Goal: Task Accomplishment & Management: Manage account settings

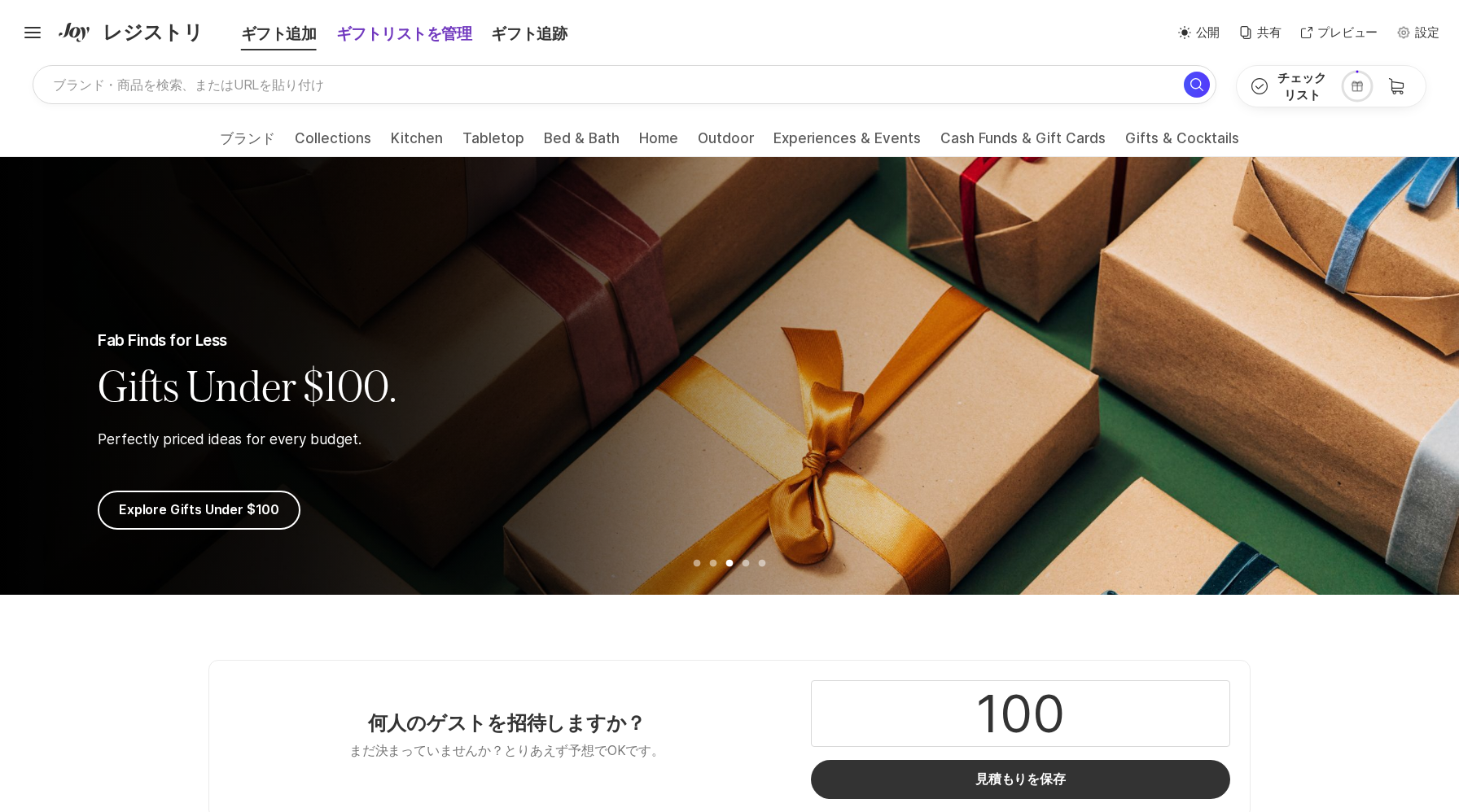
click at [382, 29] on div "ギフトリストを管理" at bounding box center [403, 34] width 156 height 22
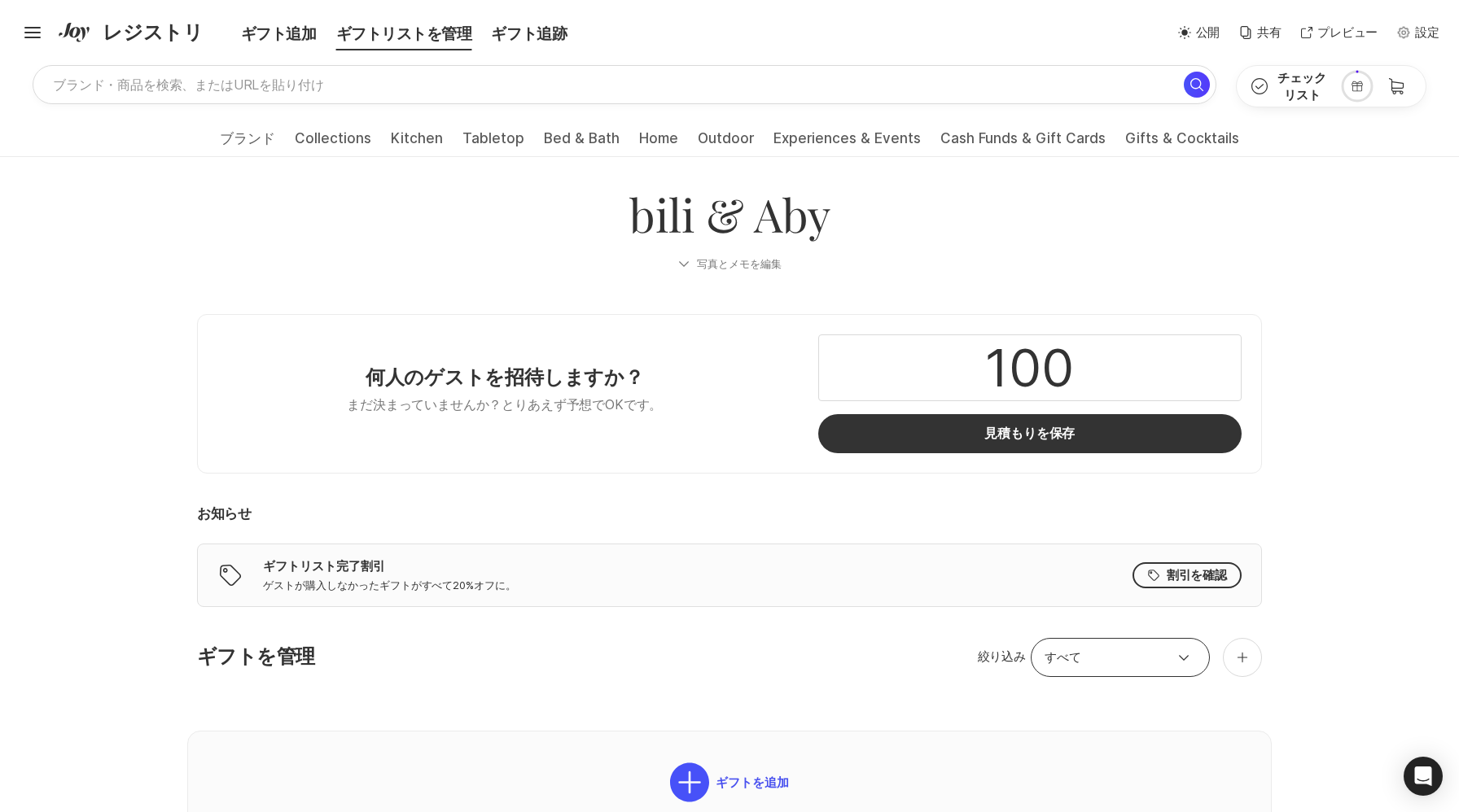
click at [1020, 129] on ul "ブランド すべてのブランド Collections Registry Essentials Gifts Under $100 Best Sellers For…" at bounding box center [730, 138] width 1459 height 35
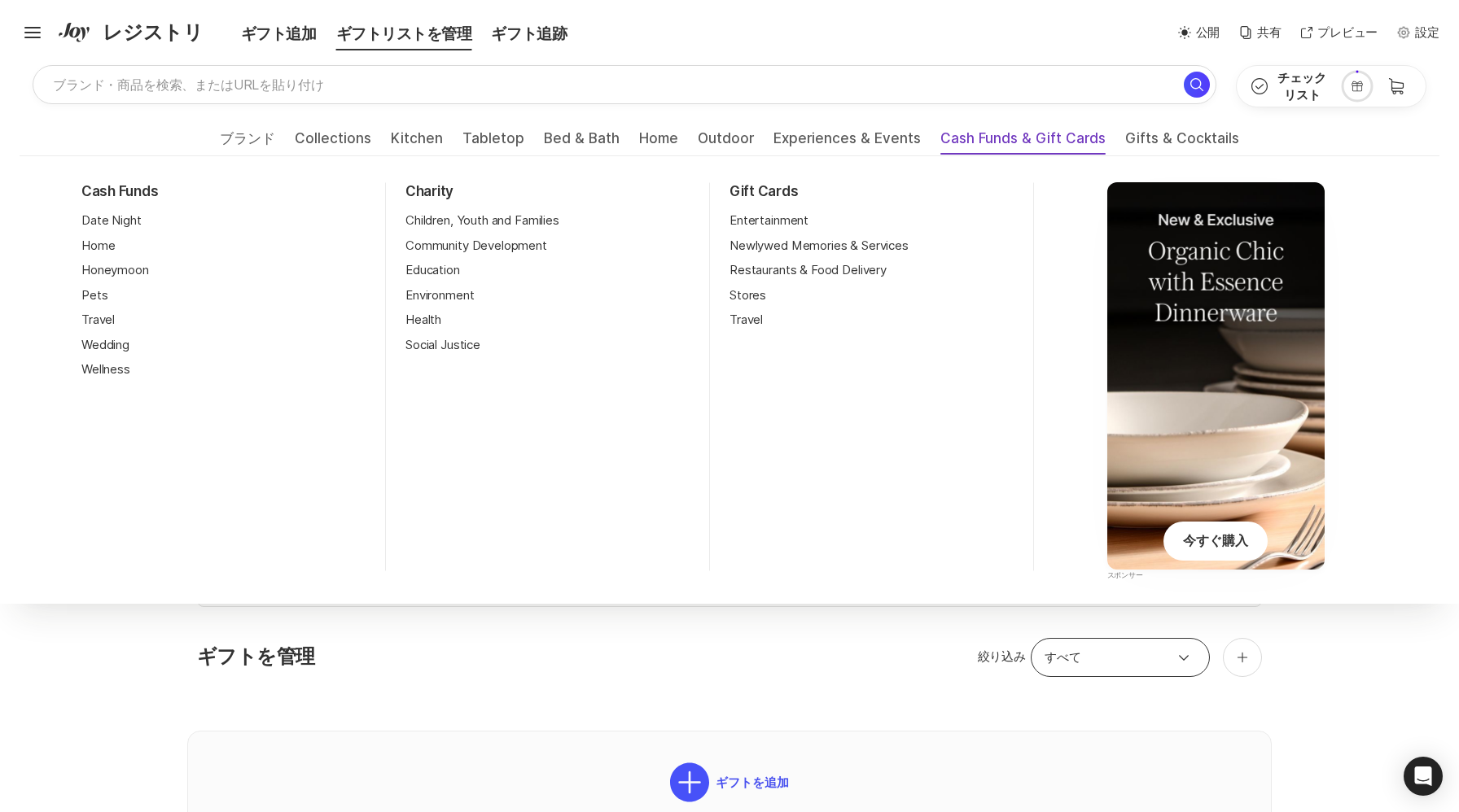
click at [1007, 137] on span "Cash Funds & Gift Cards" at bounding box center [1022, 143] width 165 height 26
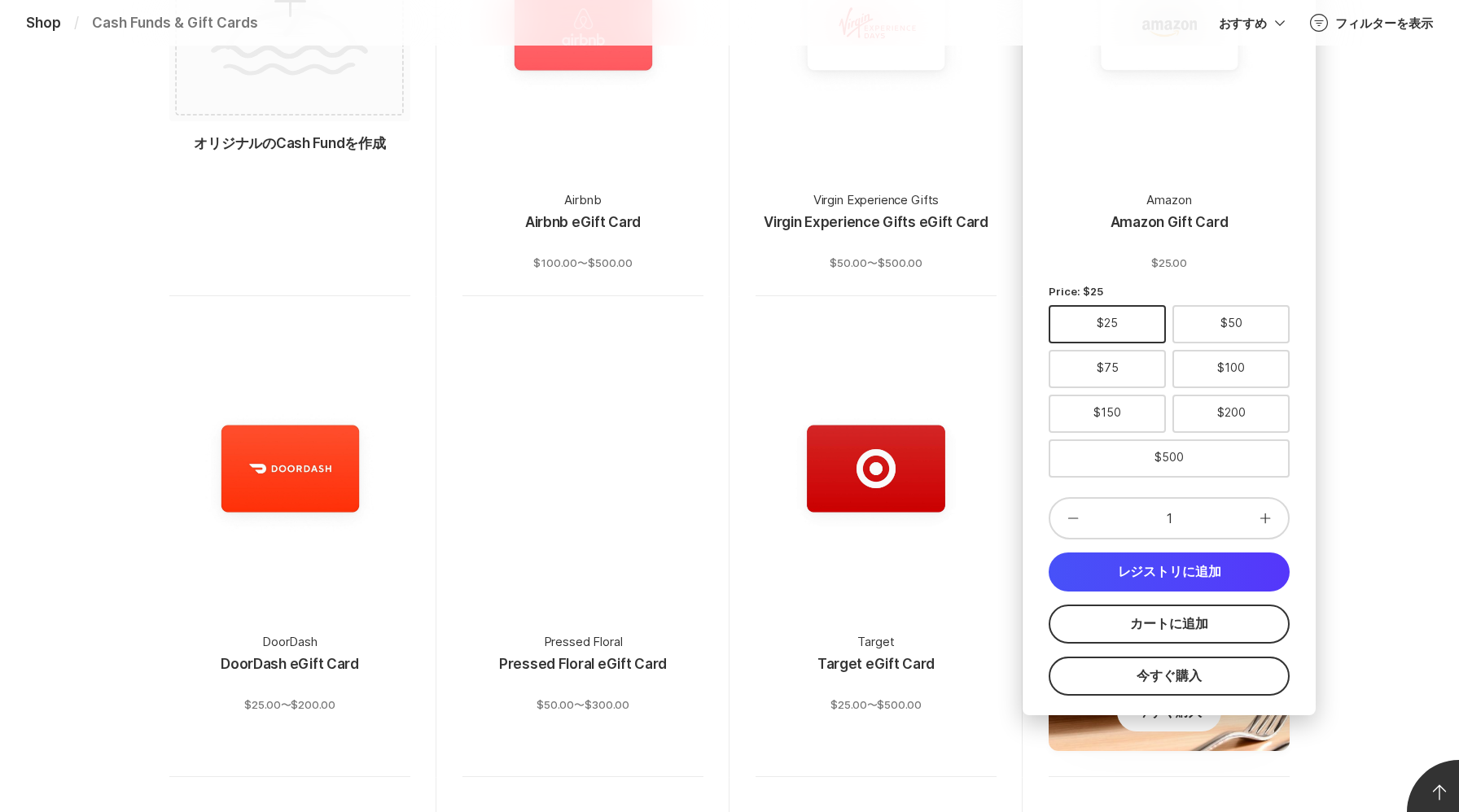
scroll to position [1241, 0]
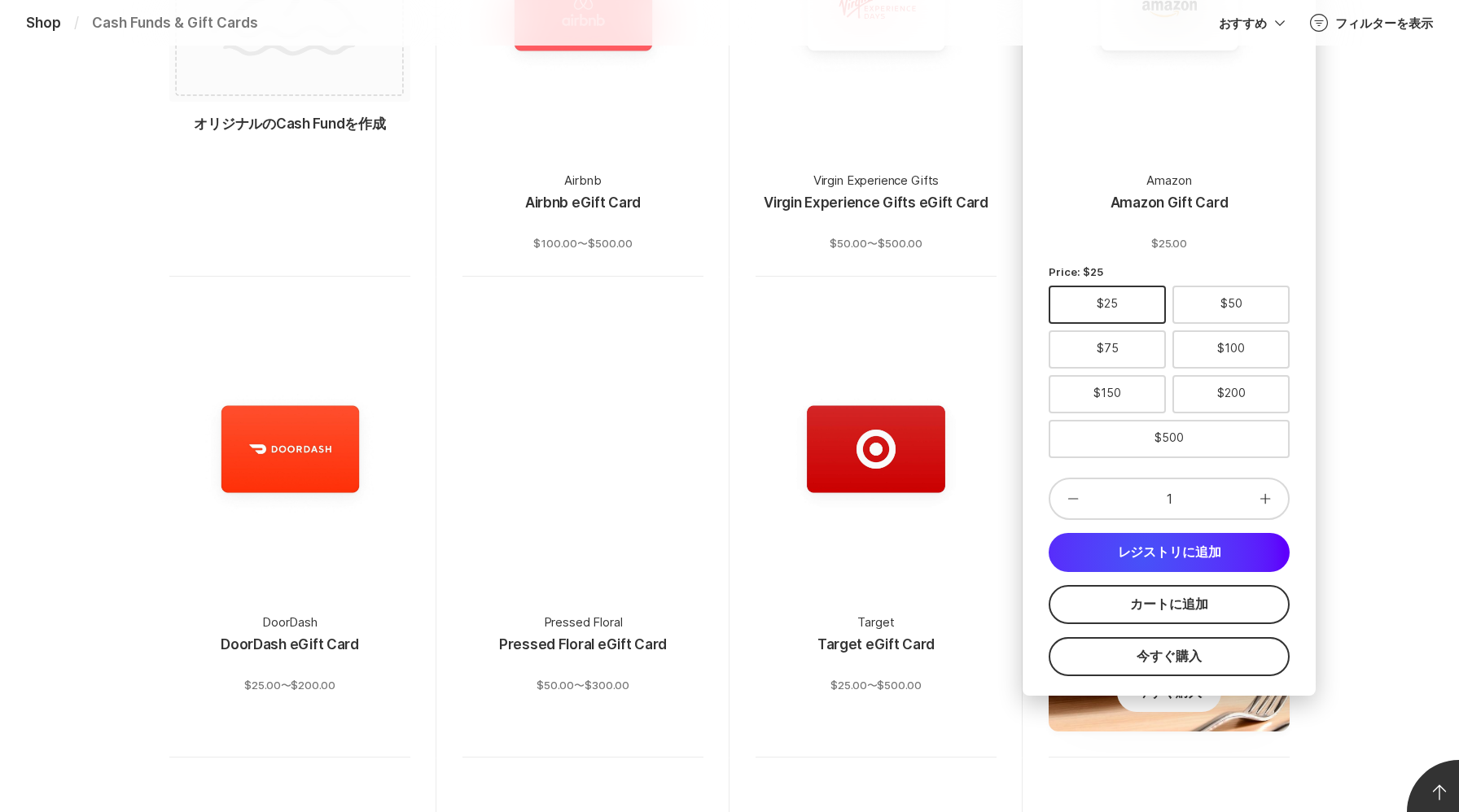
click at [1143, 560] on button "レジストリに追加" at bounding box center [1168, 552] width 241 height 39
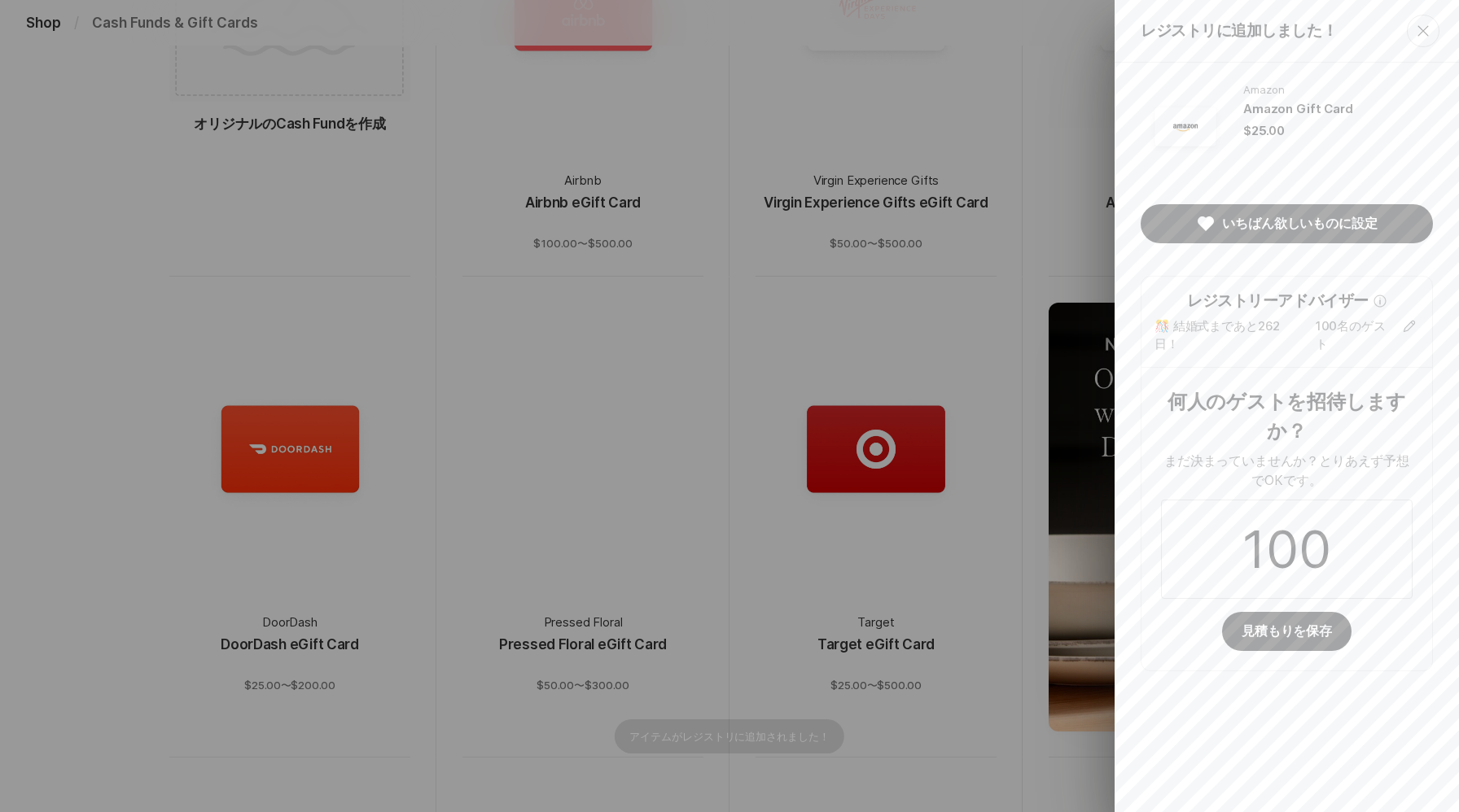
scroll to position [0, 0]
click at [1411, 322] on icon "ゲスト数を編集" at bounding box center [1409, 326] width 11 height 11
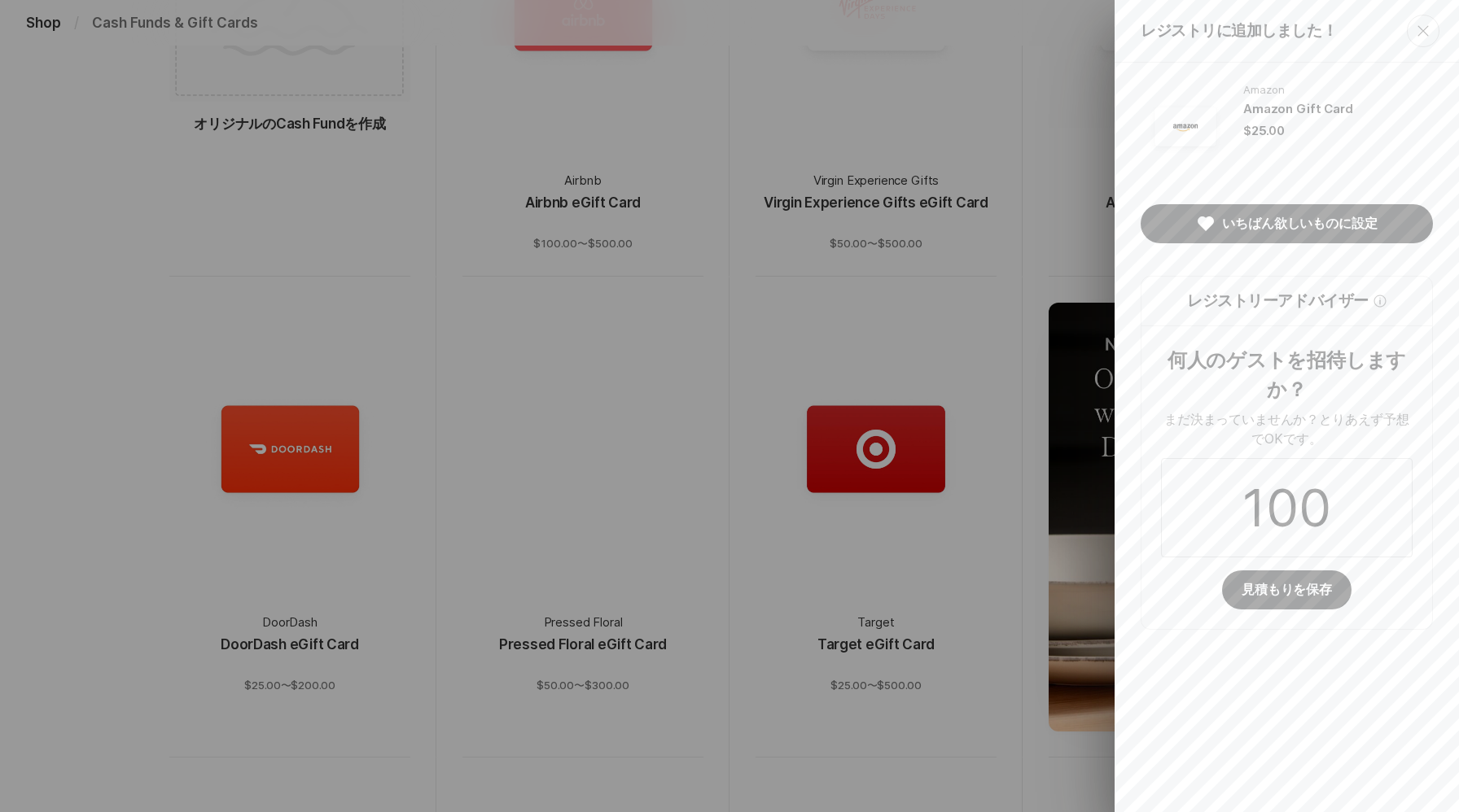
click at [1425, 26] on icon "Close" at bounding box center [1423, 31] width 20 height 20
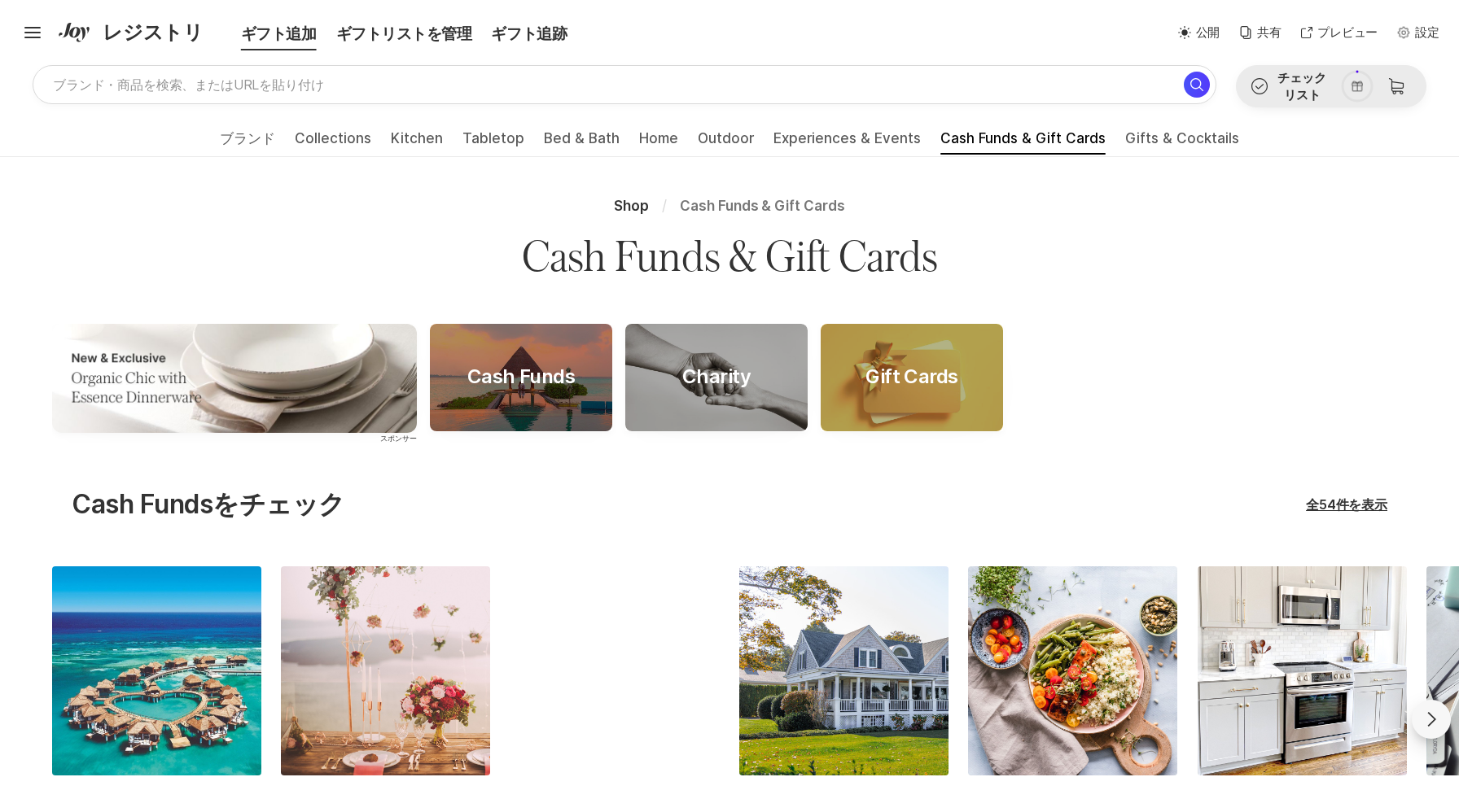
click at [1329, 79] on button "Check Outline チェックリスト" at bounding box center [1289, 87] width 104 height 41
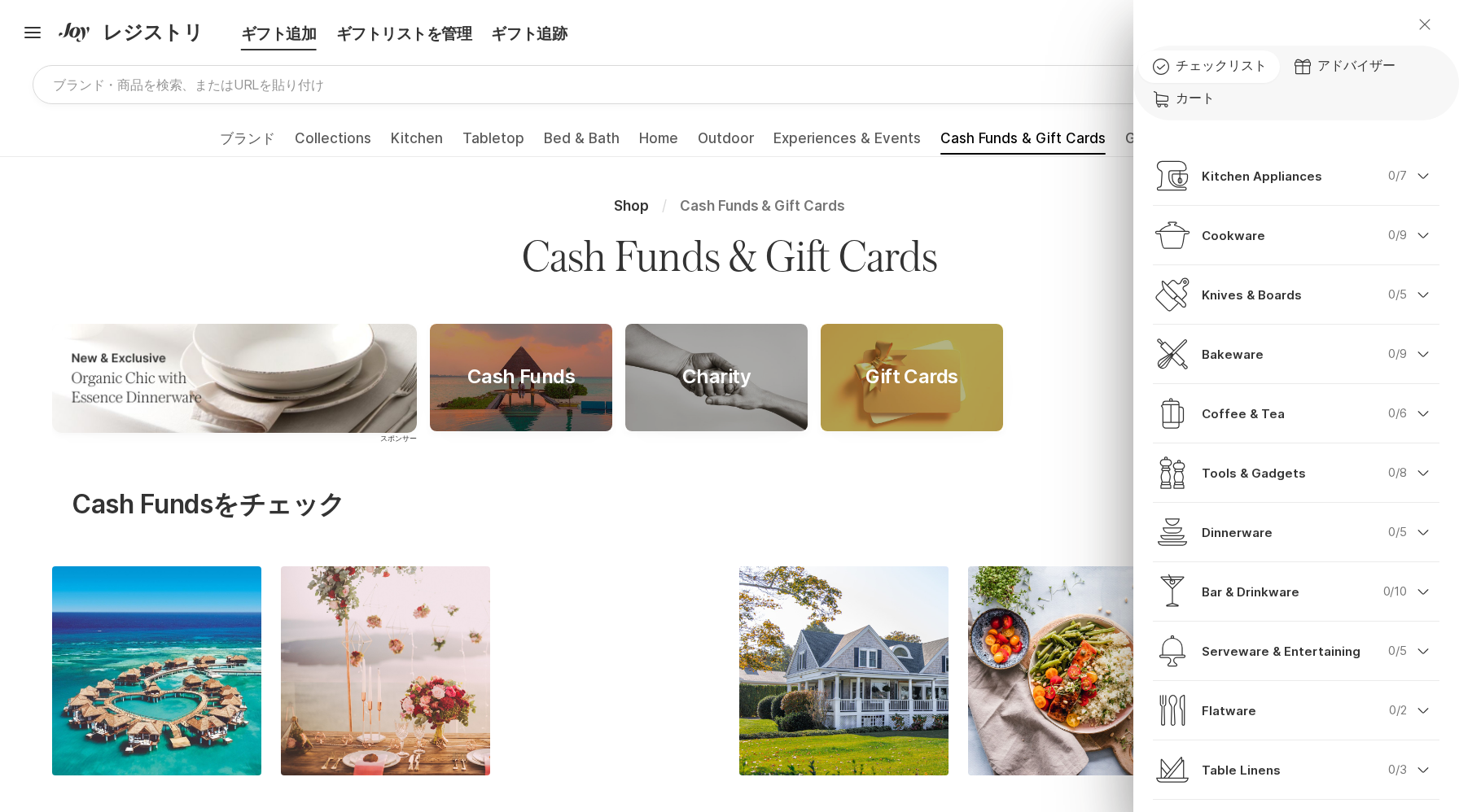
click at [1428, 20] on icon "閉じる" at bounding box center [1424, 23] width 10 height 10
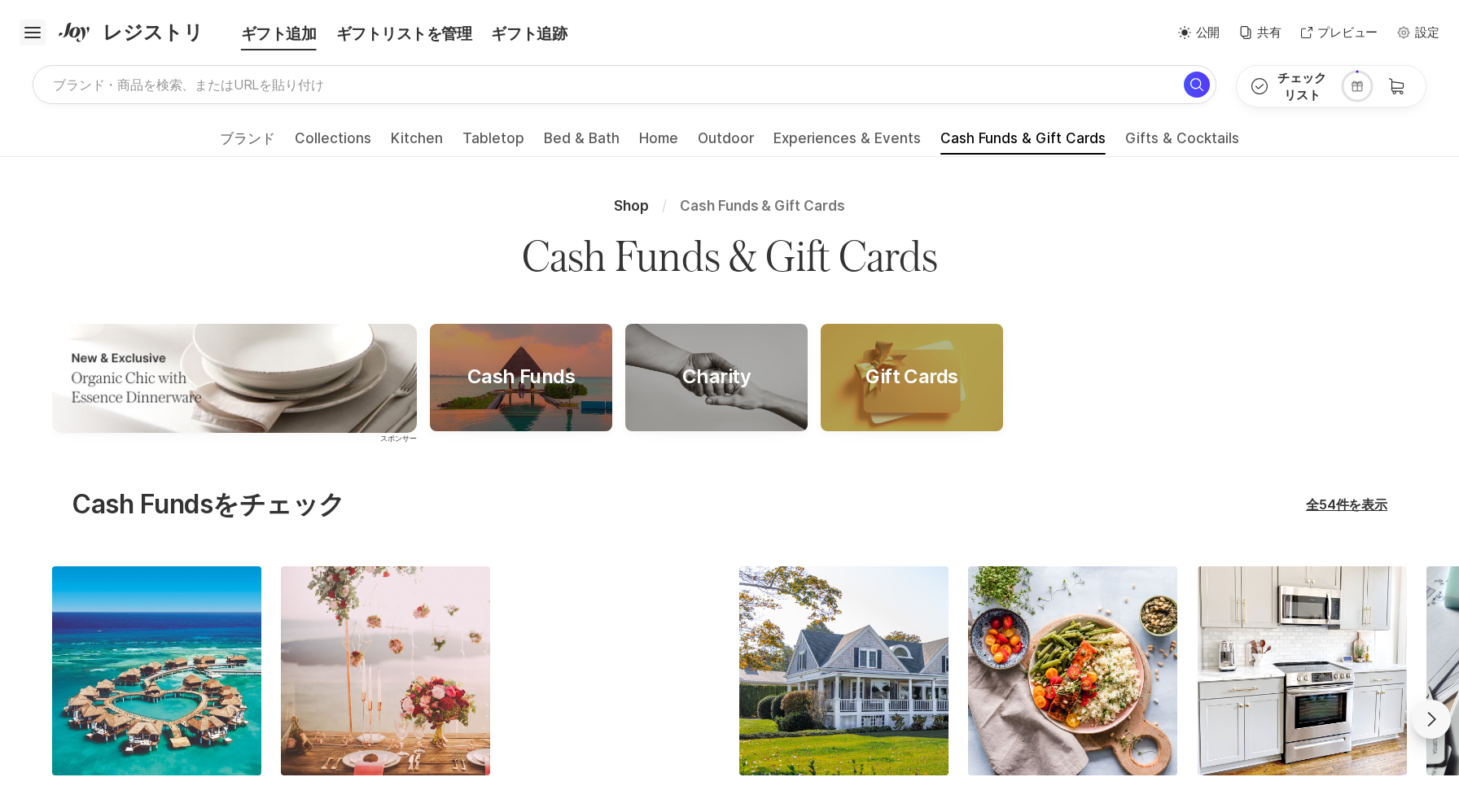
click at [31, 26] on icon "Hamburger" at bounding box center [33, 33] width 26 height 26
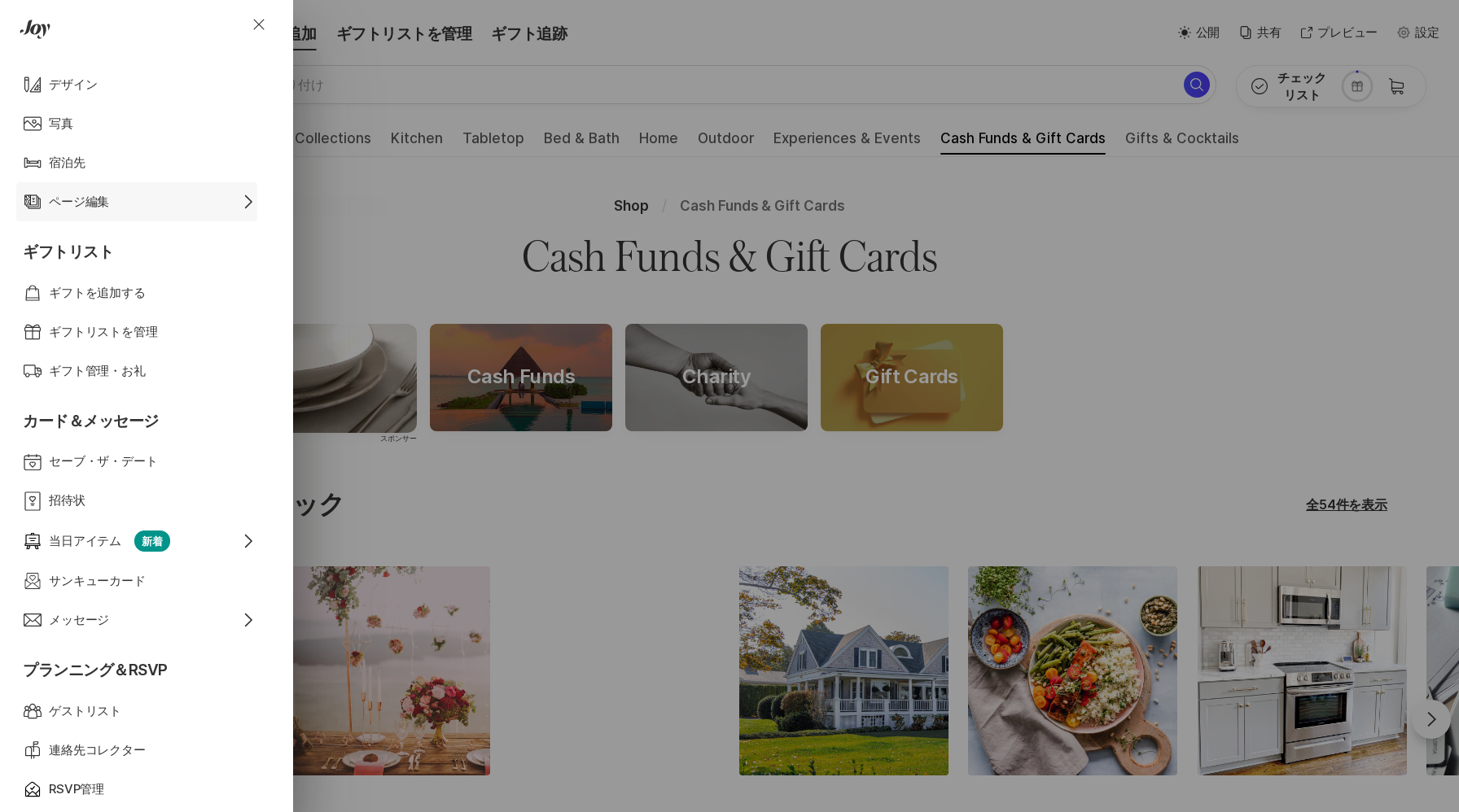
scroll to position [548, 0]
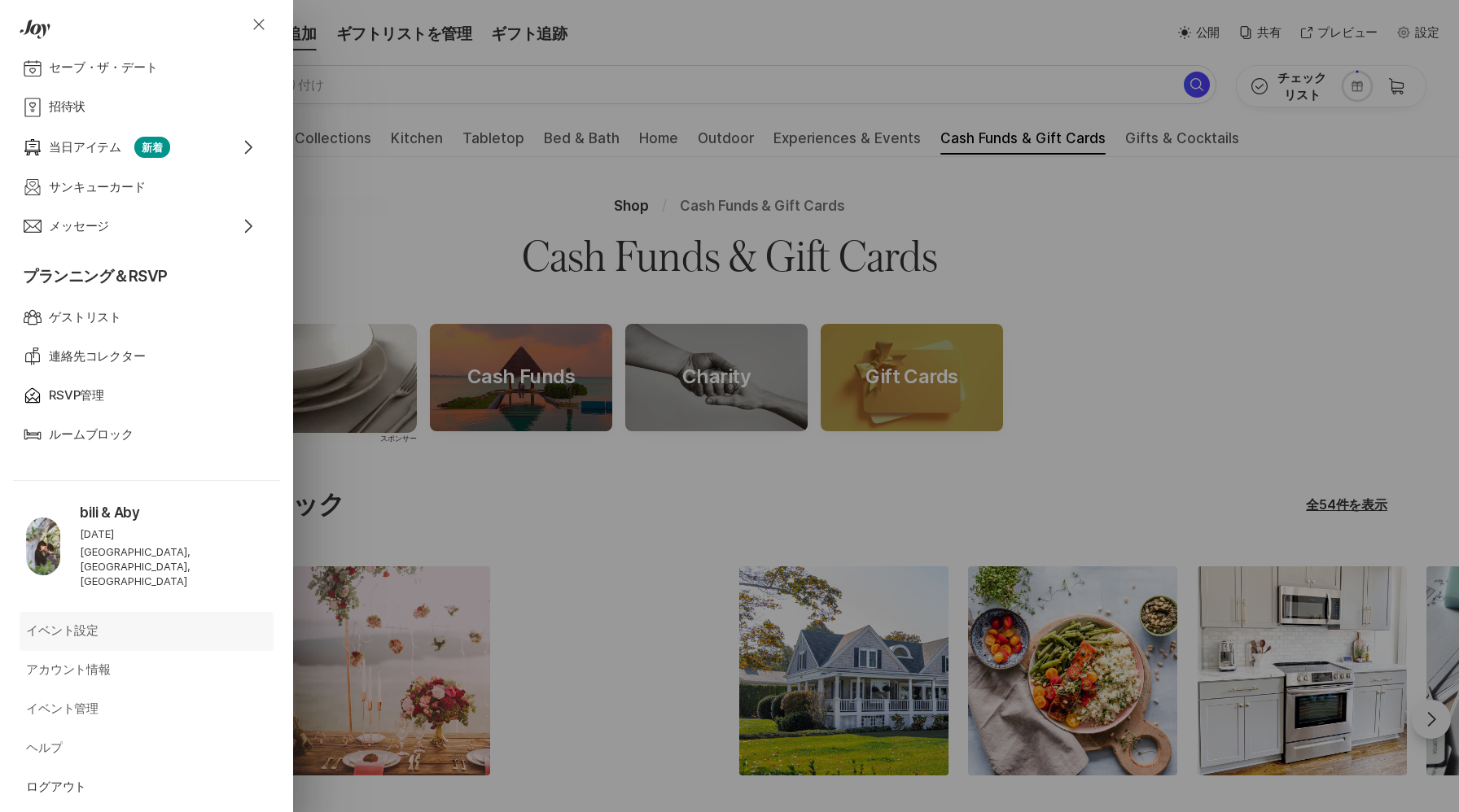
click at [129, 622] on div "イベント設定" at bounding box center [118, 631] width 185 height 19
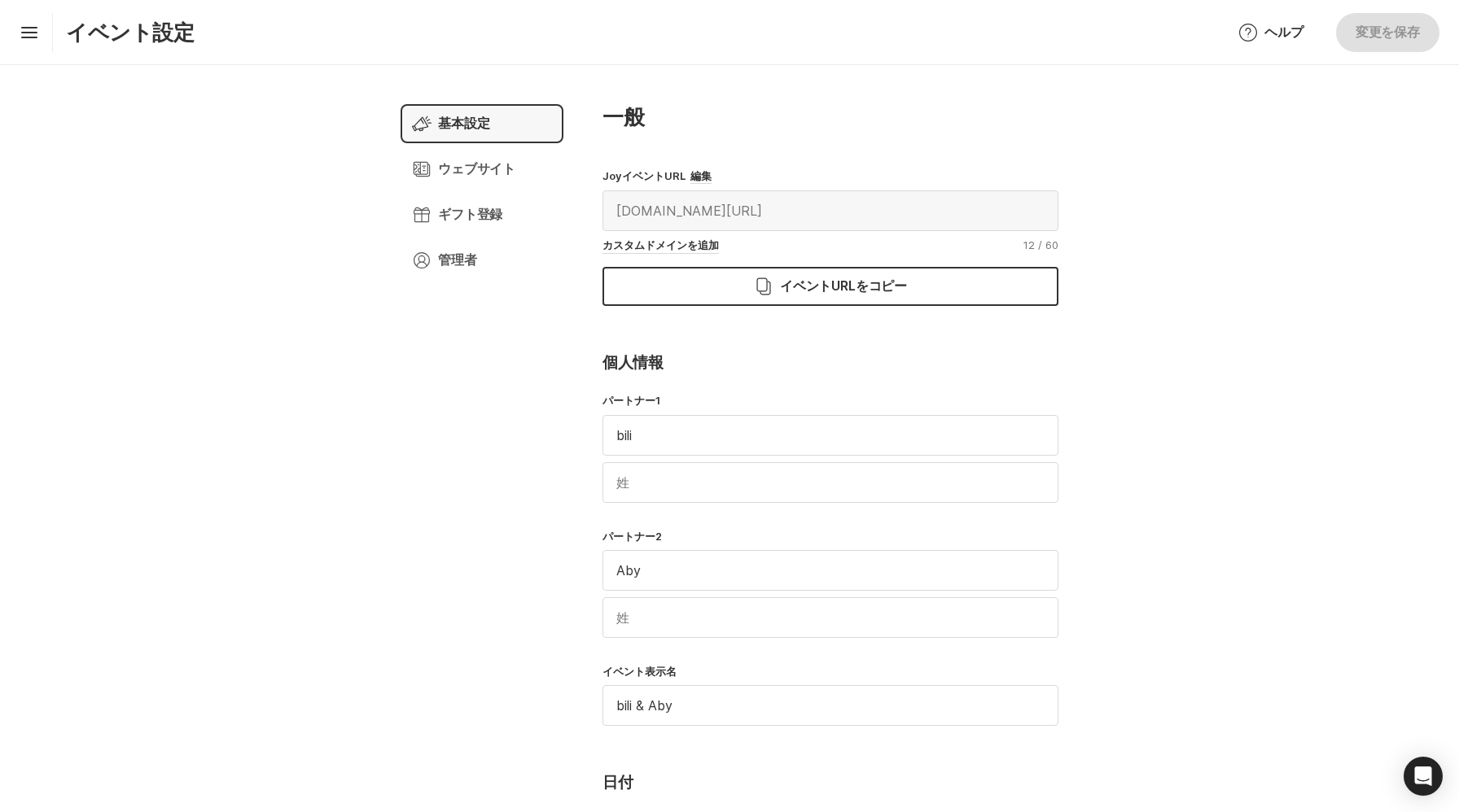
type input "(GMT+05:30) [GEOGRAPHIC_DATA]/[GEOGRAPHIC_DATA]"
